Goal: Task Accomplishment & Management: Manage account settings

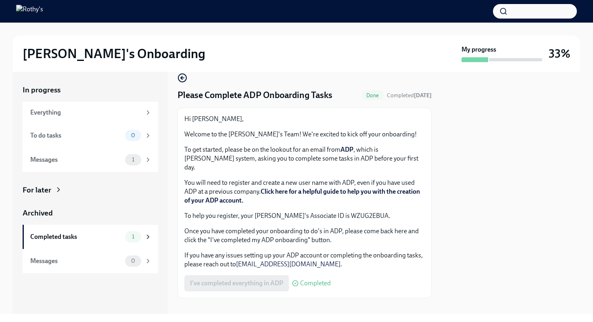
scroll to position [13, 0]
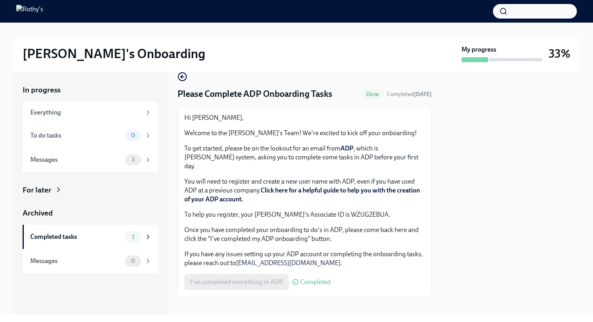
click at [240, 274] on div "I've completed everything in ADP Completed" at bounding box center [257, 282] width 146 height 16
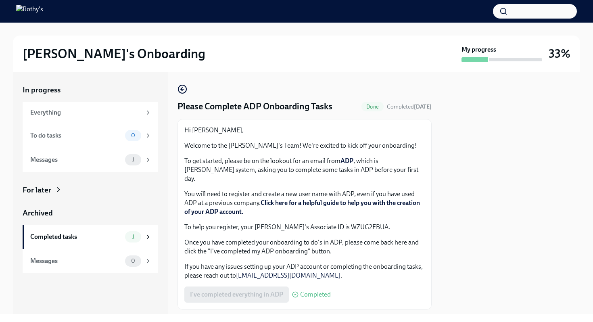
scroll to position [0, 0]
click at [106, 110] on div "Everything" at bounding box center [85, 112] width 111 height 9
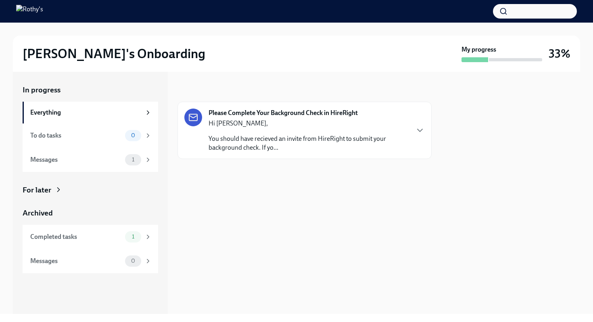
click at [292, 120] on p "Hi [PERSON_NAME]," at bounding box center [309, 123] width 200 height 9
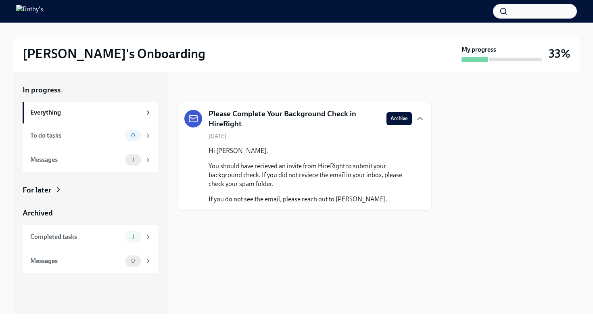
click at [309, 188] on p "You should have recieved an invite from HireRight to submit your background che…" at bounding box center [310, 175] width 203 height 27
click at [271, 119] on h5 "Please Complete Your Background Check in HireRight" at bounding box center [294, 118] width 171 height 21
click at [419, 117] on icon "button" at bounding box center [419, 118] width 5 height 2
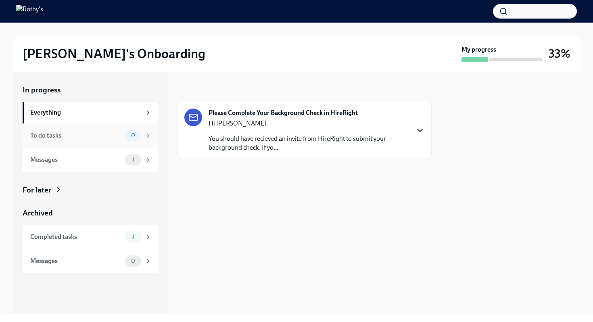
click at [104, 138] on div "To do tasks" at bounding box center [76, 135] width 92 height 9
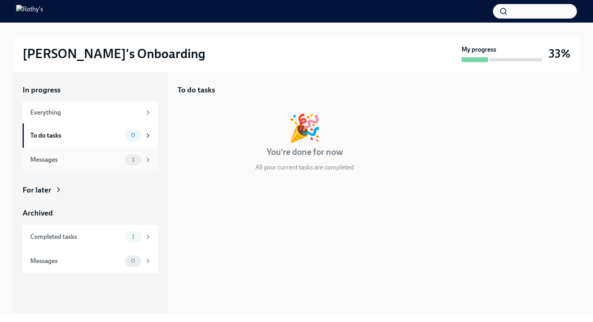
click at [106, 157] on div "Messages" at bounding box center [76, 159] width 92 height 9
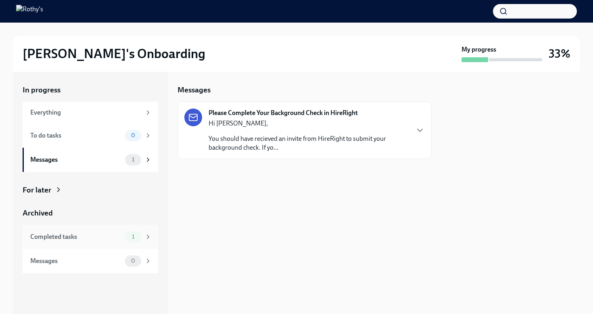
click at [99, 235] on div "Completed tasks" at bounding box center [76, 236] width 92 height 9
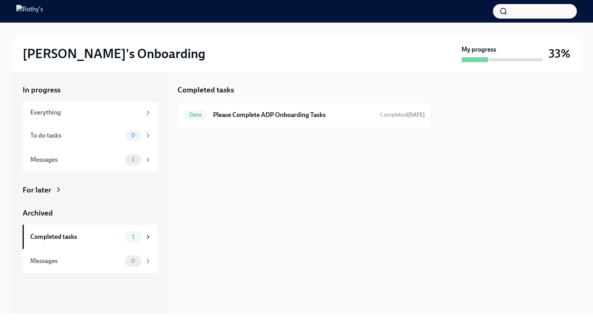
click at [44, 190] on div "For later" at bounding box center [37, 190] width 29 height 10
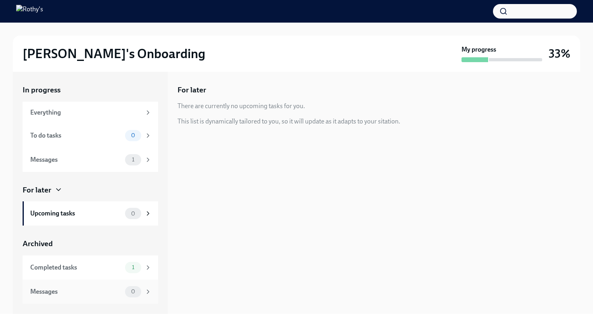
click at [66, 288] on div "Messages" at bounding box center [76, 291] width 92 height 9
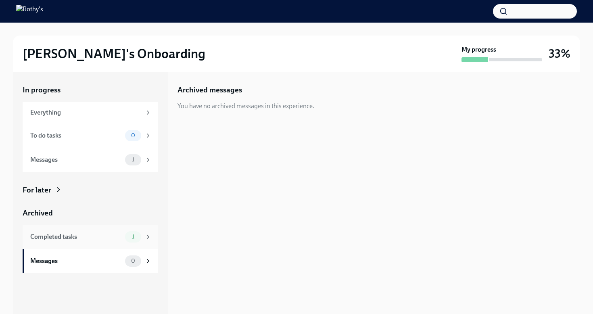
click at [73, 238] on div "Completed tasks" at bounding box center [76, 236] width 92 height 9
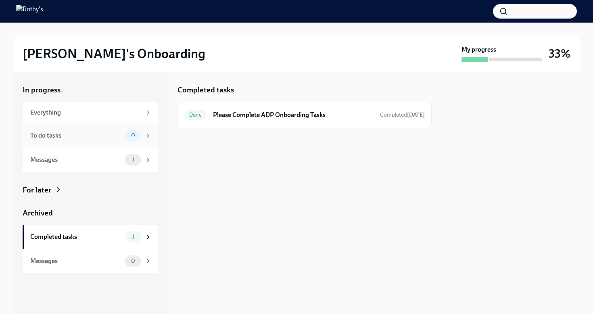
click at [90, 140] on div "To do tasks" at bounding box center [76, 135] width 92 height 9
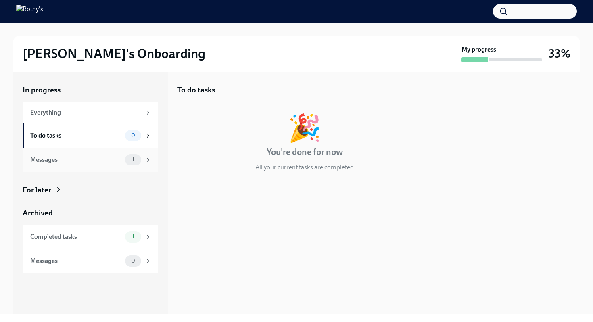
click at [95, 157] on div "Messages" at bounding box center [76, 159] width 92 height 9
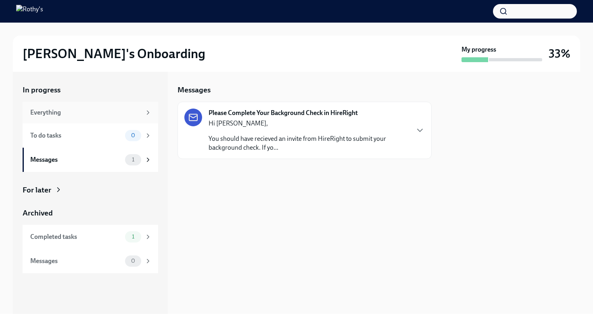
click at [112, 103] on div "Everything" at bounding box center [91, 113] width 136 height 22
click at [43, 11] on img at bounding box center [29, 11] width 27 height 13
click at [113, 58] on h2 "[PERSON_NAME]'s Onboarding" at bounding box center [114, 54] width 183 height 16
